Goal: Transaction & Acquisition: Purchase product/service

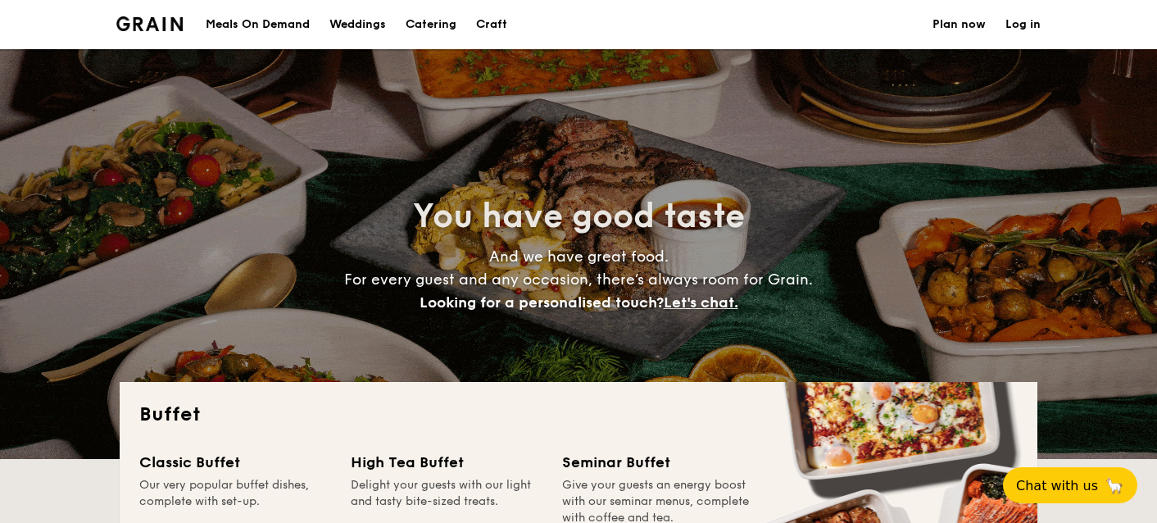
select select
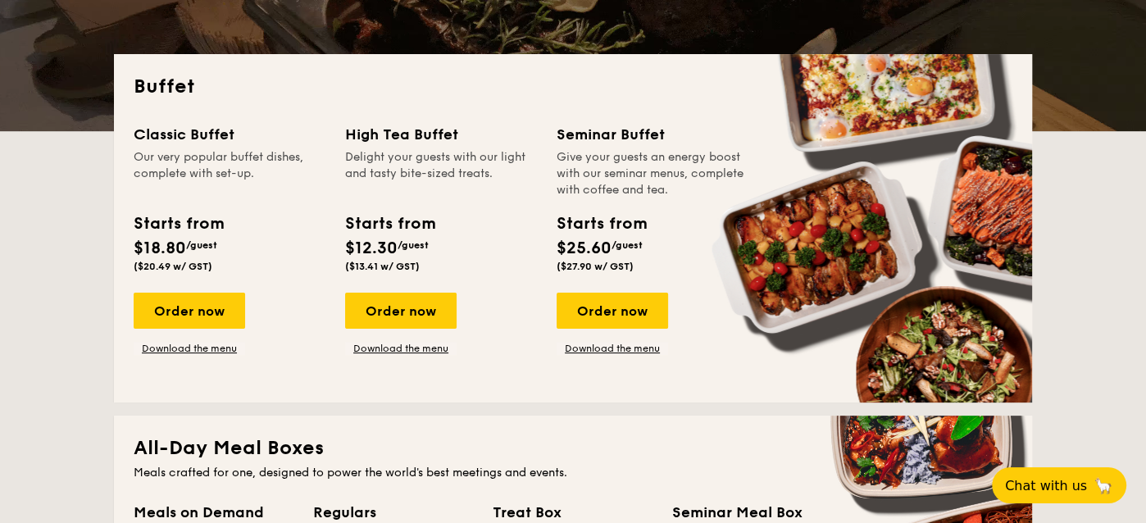
scroll to position [410, 0]
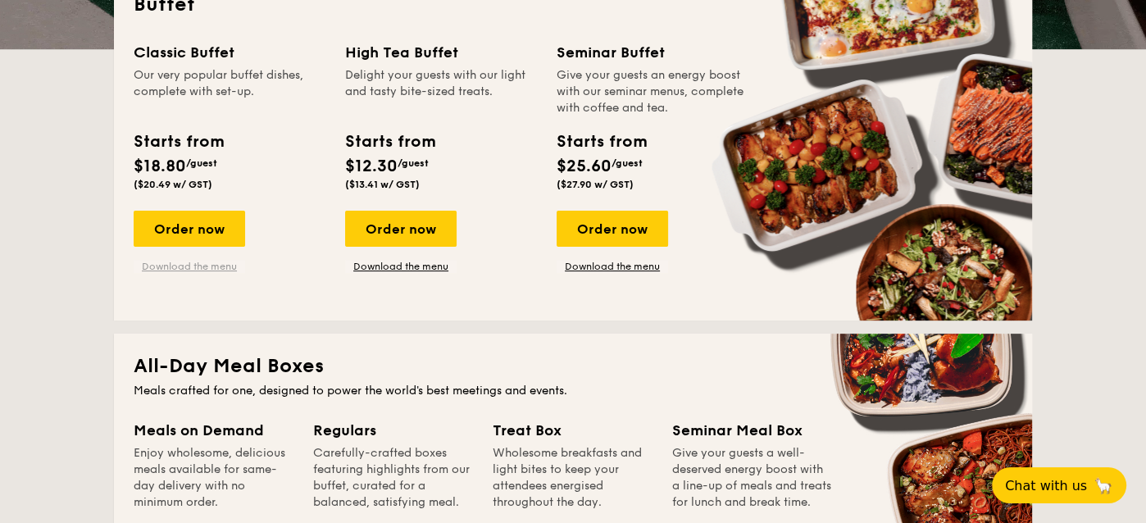
click at [208, 266] on link "Download the menu" at bounding box center [189, 266] width 111 height 13
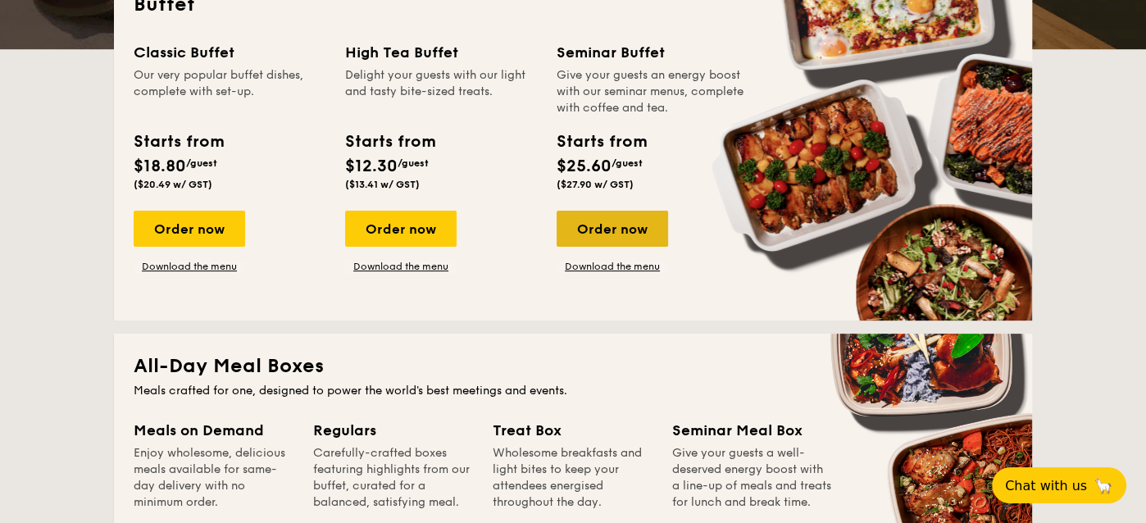
click at [642, 233] on div "Order now" at bounding box center [611, 229] width 111 height 36
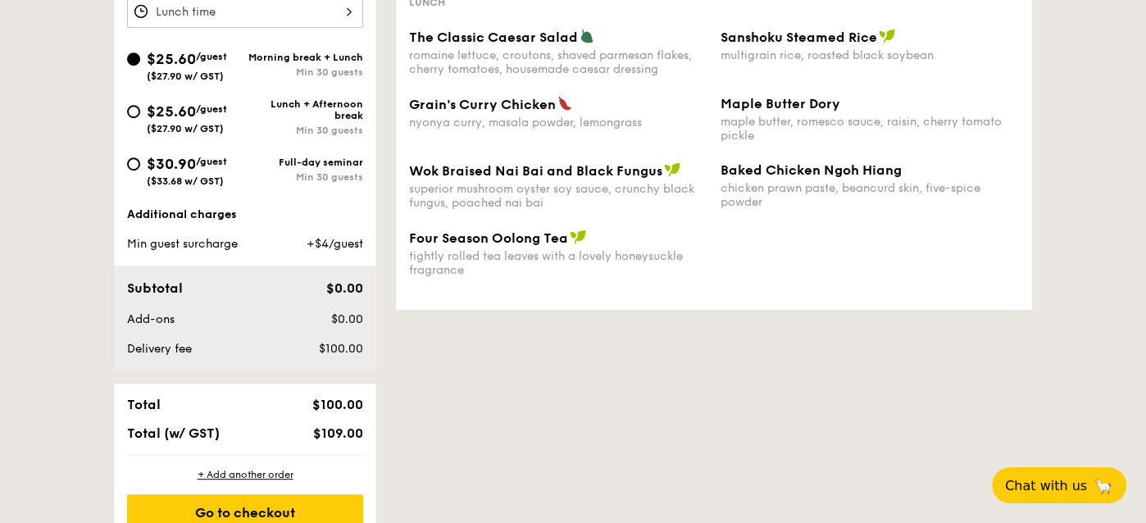
scroll to position [656, 0]
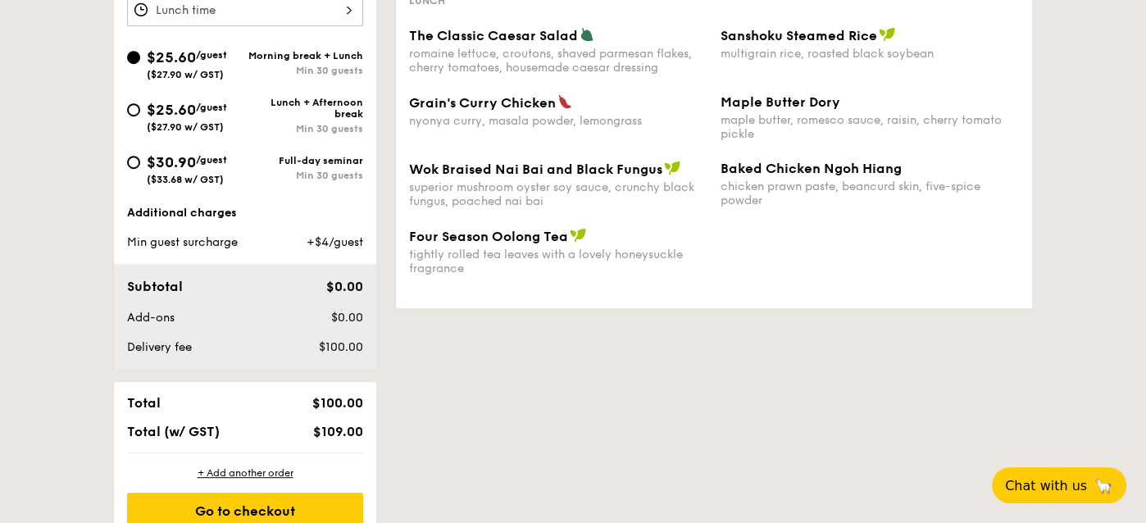
scroll to position [410, 0]
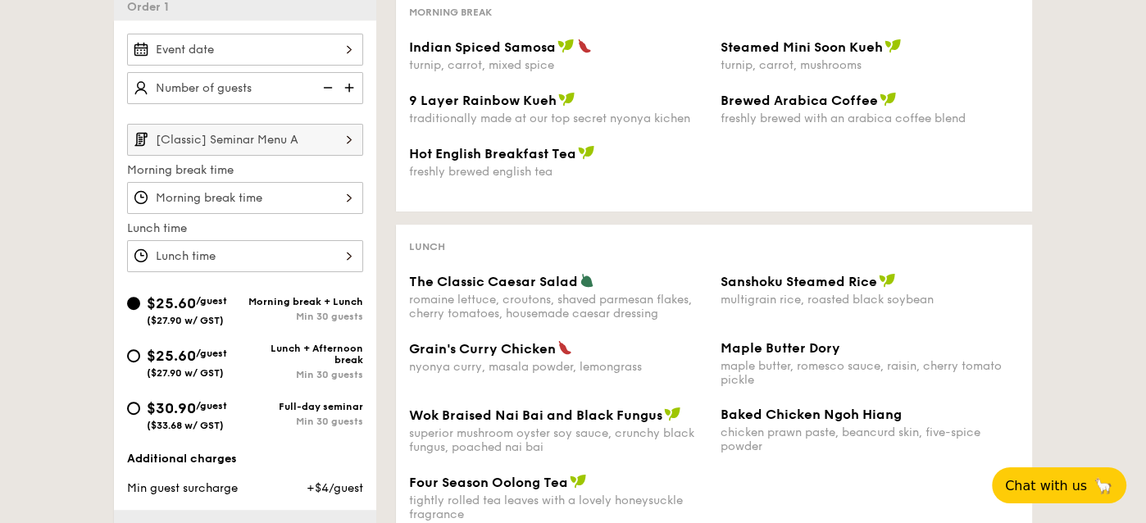
select select
